Goal: Task Accomplishment & Management: Complete application form

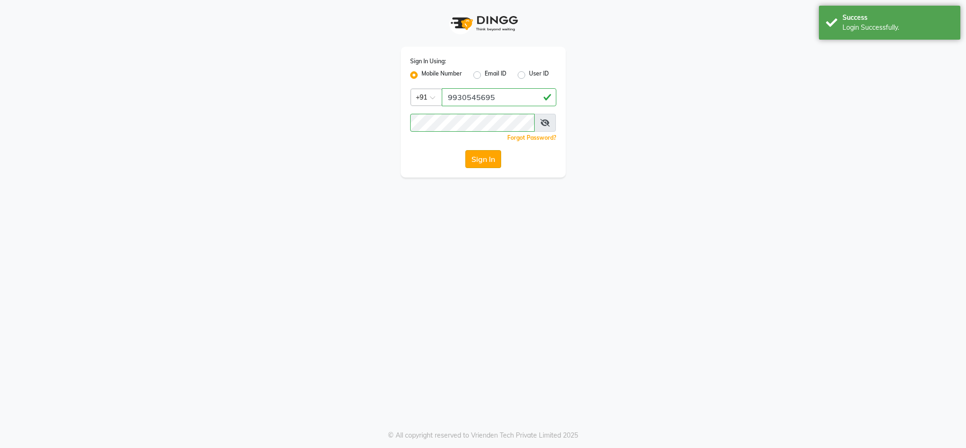
click at [489, 154] on button "Sign In" at bounding box center [483, 159] width 36 height 18
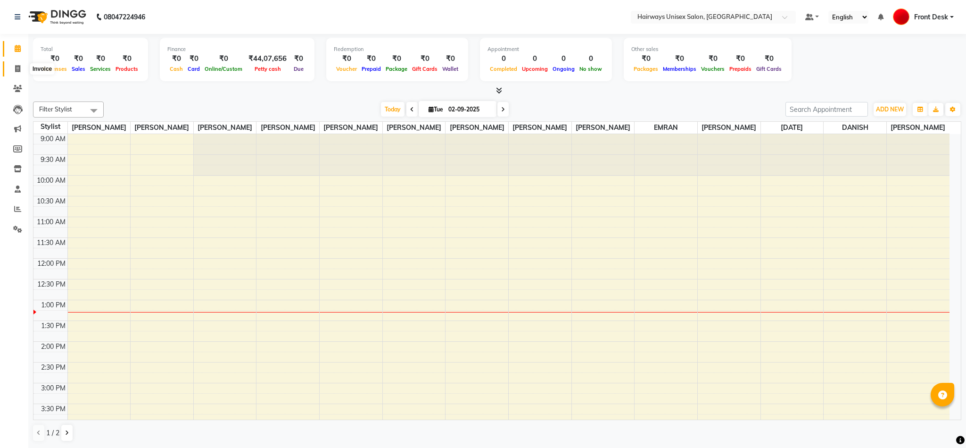
click at [17, 71] on icon at bounding box center [17, 68] width 5 height 7
select select "786"
select select "service"
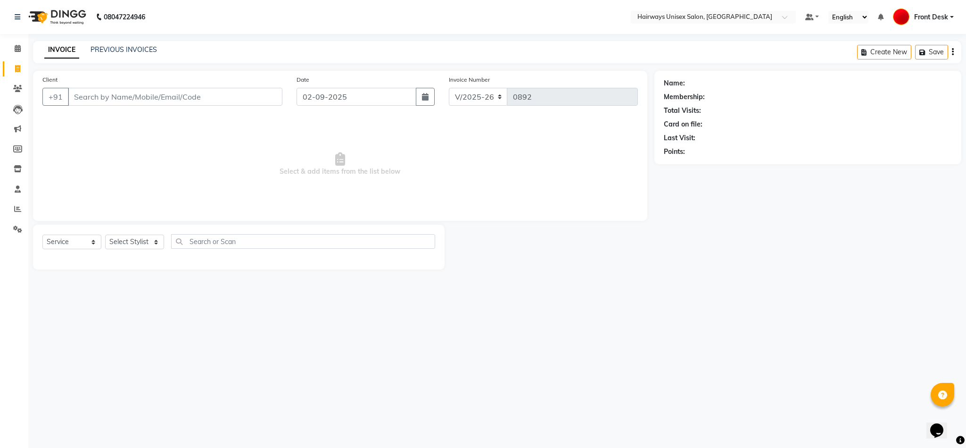
click at [158, 92] on input "Client" at bounding box center [175, 97] width 215 height 18
type input "8828926625"
click at [271, 98] on span "Add Client" at bounding box center [258, 96] width 37 height 9
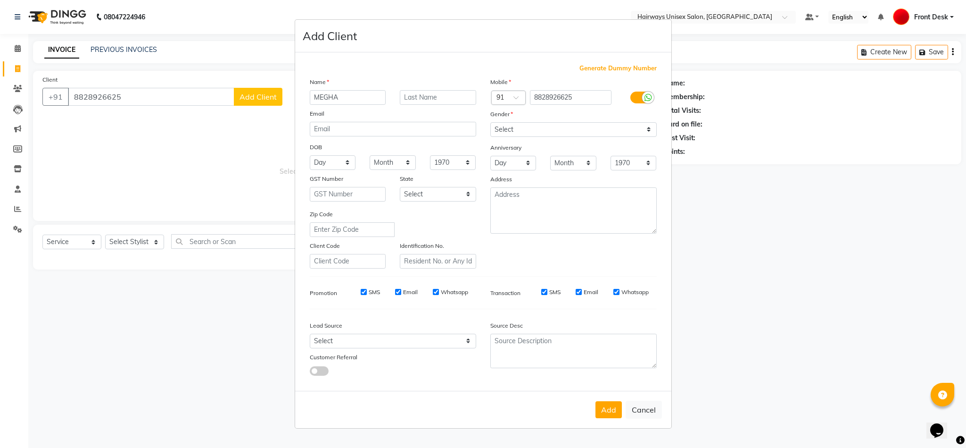
type input "MEGHA"
click at [587, 133] on select "Select [DEMOGRAPHIC_DATA] [DEMOGRAPHIC_DATA] Other Prefer Not To Say" at bounding box center [573, 129] width 166 height 15
select select "[DEMOGRAPHIC_DATA]"
click at [490, 123] on select "Select [DEMOGRAPHIC_DATA] [DEMOGRAPHIC_DATA] Other Prefer Not To Say" at bounding box center [573, 129] width 166 height 15
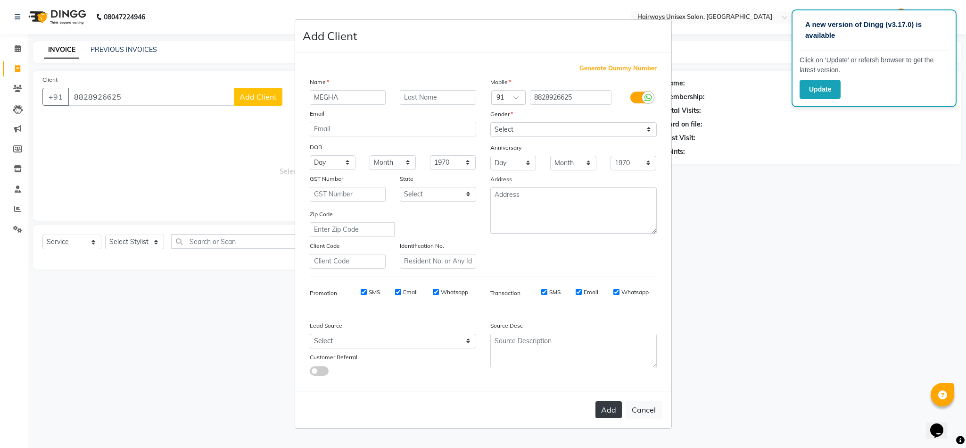
click at [614, 410] on button "Add" at bounding box center [609, 409] width 26 height 17
type input "88******25"
select select
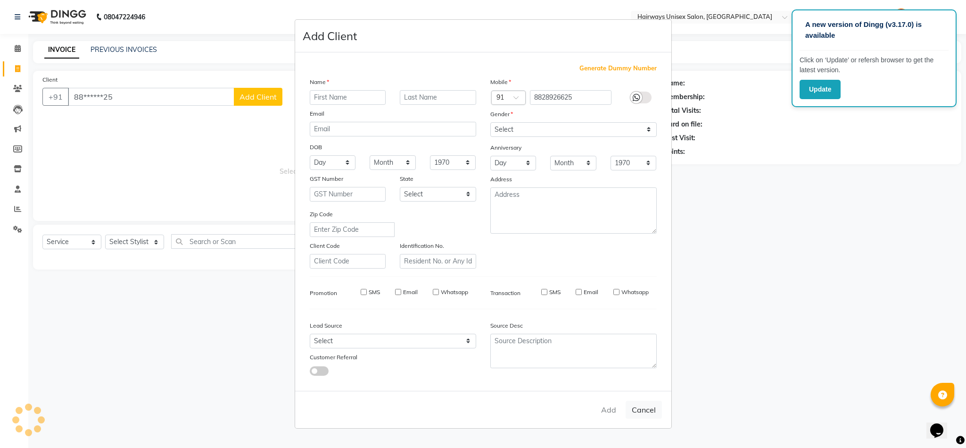
select select
checkbox input "false"
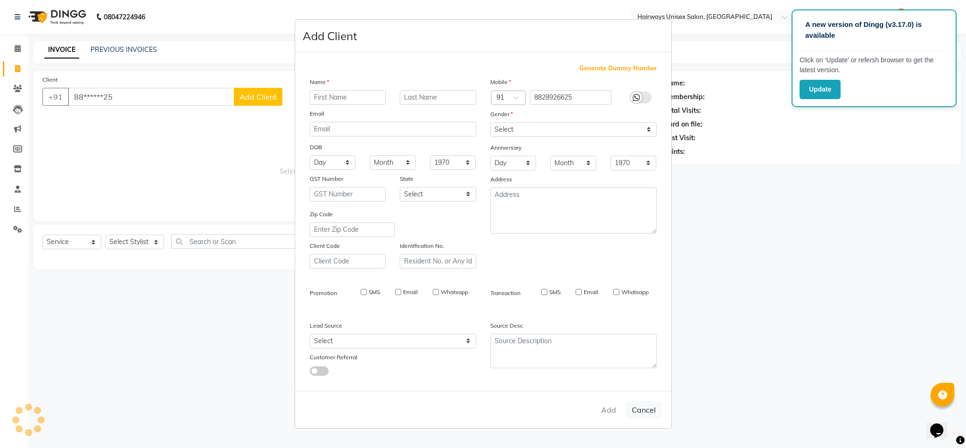
checkbox input "false"
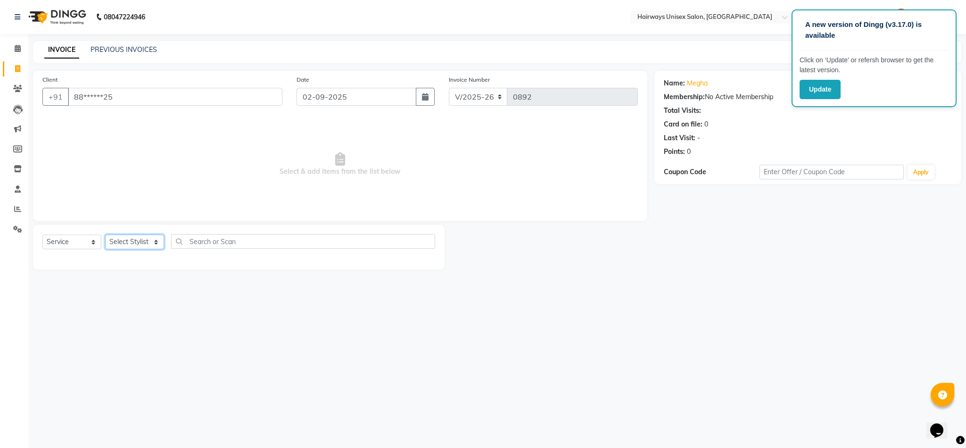
click at [122, 238] on select "Select Stylist [PERSON_NAME] [PERSON_NAME] [PERSON_NAME] DANISH EMRAN Front Des…" at bounding box center [134, 241] width 59 height 15
click at [535, 339] on div "A new version of Dingg (v3.17.0) is available Click on ‘Update’ or refersh brow…" at bounding box center [483, 224] width 966 height 448
click at [764, 253] on div "Name: [PERSON_NAME] Membership: No Active Membership Total Visits: Card on file…" at bounding box center [812, 170] width 314 height 199
